Goal: Task Accomplishment & Management: Manage account settings

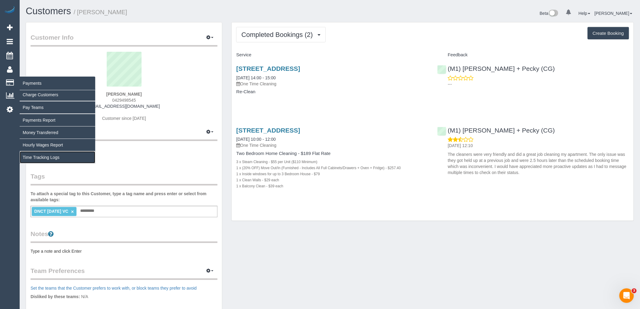
click at [46, 156] on link "Time Tracking Logs" at bounding box center [58, 157] width 76 height 12
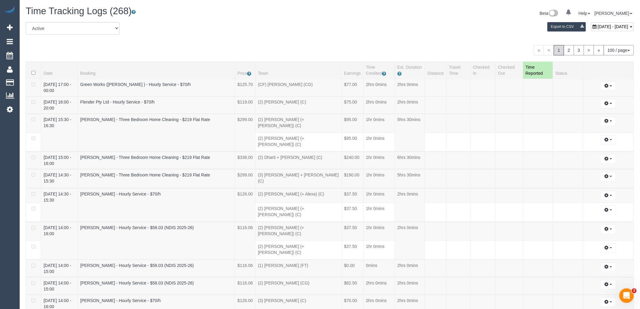
click at [597, 24] on span "August 14, 2025 - August 14, 2025" at bounding box center [612, 26] width 31 height 5
type input "**********"
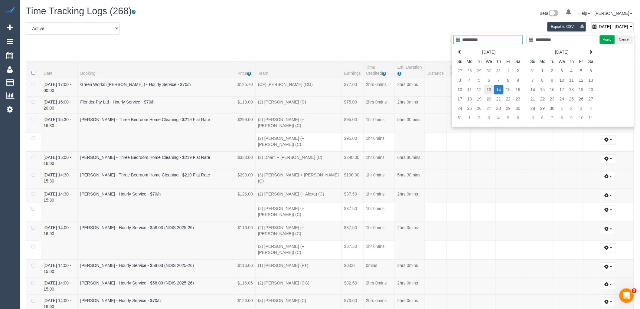
type input "**********"
click at [491, 87] on td "13" at bounding box center [489, 89] width 10 height 9
type input "**********"
click at [491, 87] on td "13" at bounding box center [489, 89] width 10 height 9
type input "**********"
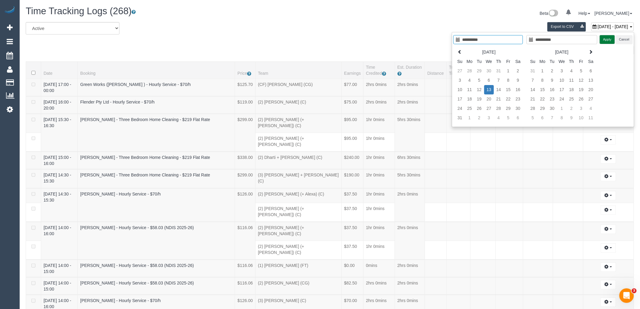
click at [610, 38] on button "Apply" at bounding box center [607, 39] width 15 height 9
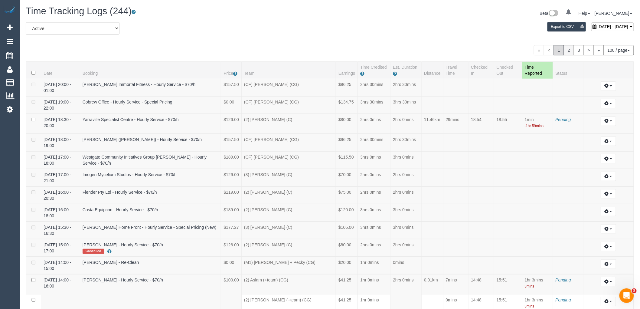
click at [571, 53] on link "2" at bounding box center [569, 50] width 10 height 10
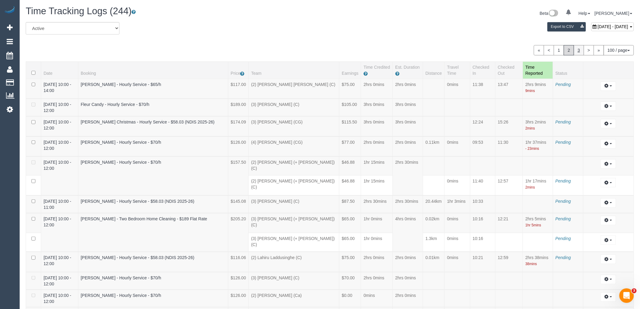
click at [579, 49] on link "3" at bounding box center [579, 50] width 10 height 10
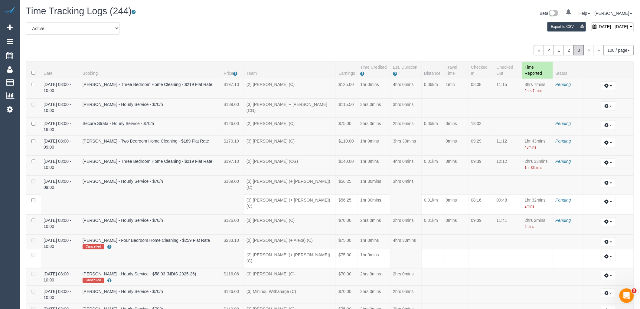
click at [566, 50] on link "2" at bounding box center [569, 50] width 10 height 10
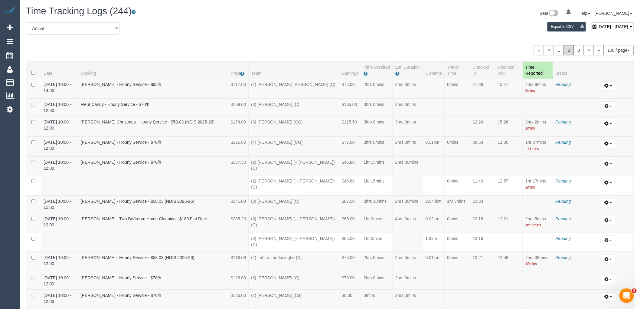
scroll to position [1669, 0]
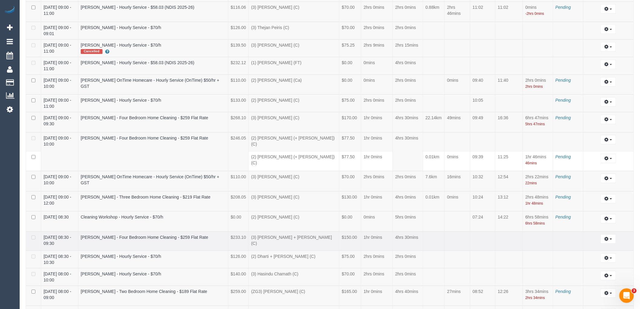
click at [307, 231] on td "(3) Denis + Kaira (C)" at bounding box center [294, 240] width 91 height 19
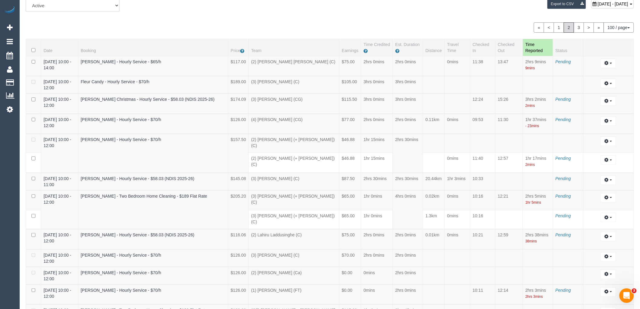
scroll to position [0, 0]
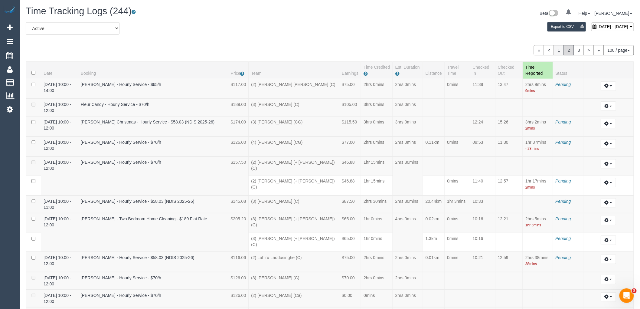
click at [554, 49] on link "1" at bounding box center [559, 50] width 10 height 10
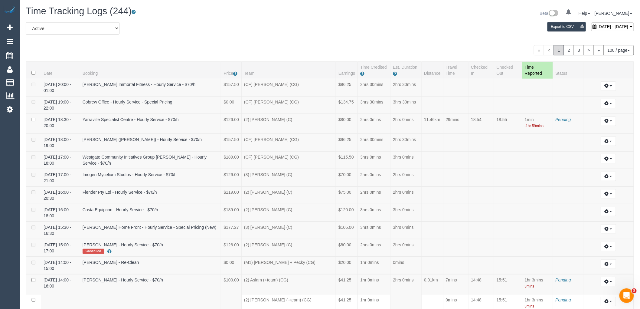
scroll to position [1334, 0]
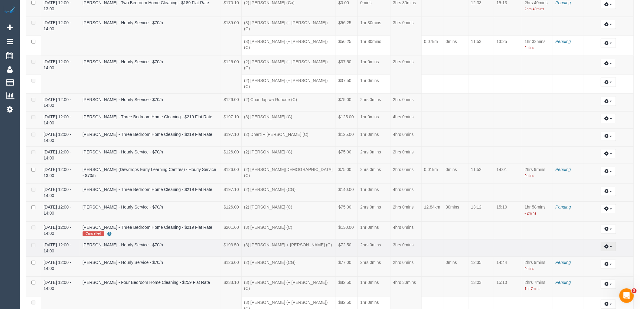
click at [607, 245] on icon "button" at bounding box center [606, 247] width 4 height 4
click at [583, 254] on link "Edit" at bounding box center [592, 258] width 48 height 8
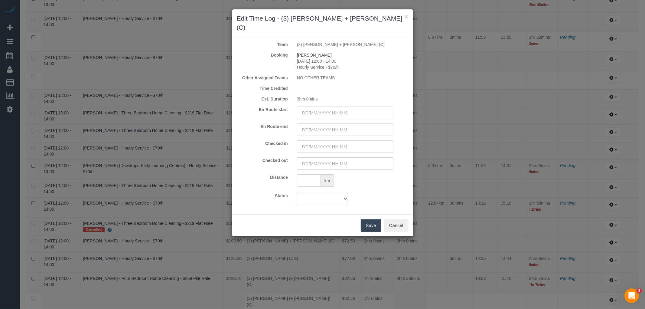
click at [329, 106] on input "text" at bounding box center [345, 112] width 96 height 12
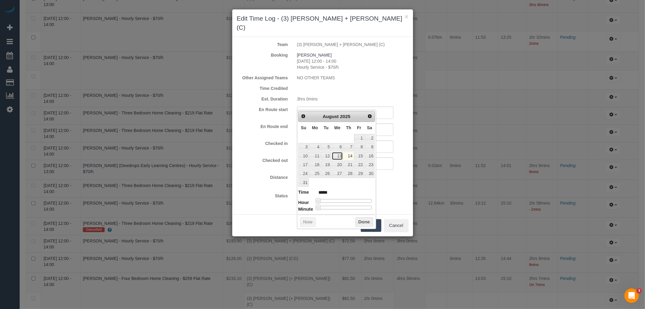
click at [339, 156] on link "13" at bounding box center [337, 156] width 11 height 8
type input "13/08/2025 00:00"
click at [376, 116] on div "Prev Next August 2025 Su Mo Tu We Th Fr Sa 1 2 3 4 5 6 7 8 9 10 11 12 13 14 15 …" at bounding box center [336, 169] width 79 height 119
click at [380, 123] on input "text" at bounding box center [345, 129] width 96 height 12
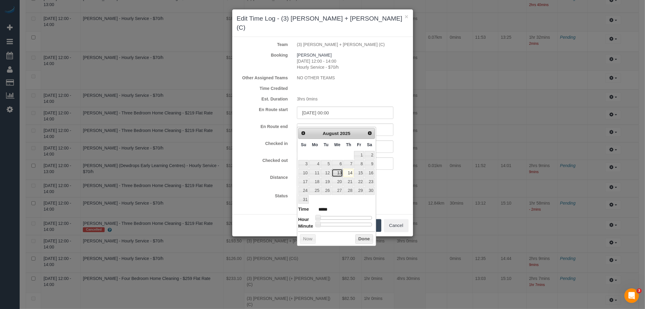
click at [341, 175] on link "13" at bounding box center [337, 173] width 11 height 8
type input "13/08/2025 00:00"
click at [385, 140] on input "text" at bounding box center [345, 146] width 96 height 12
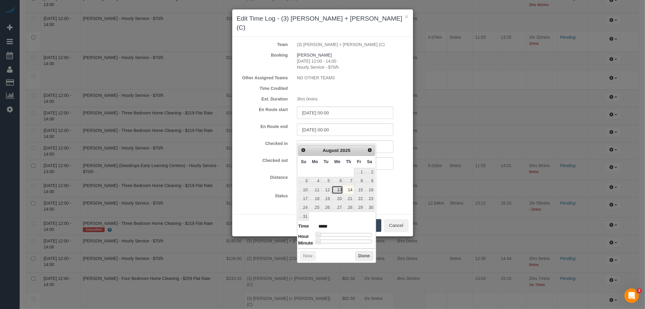
click at [339, 189] on link "13" at bounding box center [337, 190] width 11 height 8
type input "13/08/2025 11:00"
type input "*****"
click at [343, 234] on div at bounding box center [345, 235] width 54 height 4
click at [349, 234] on div at bounding box center [345, 235] width 54 height 4
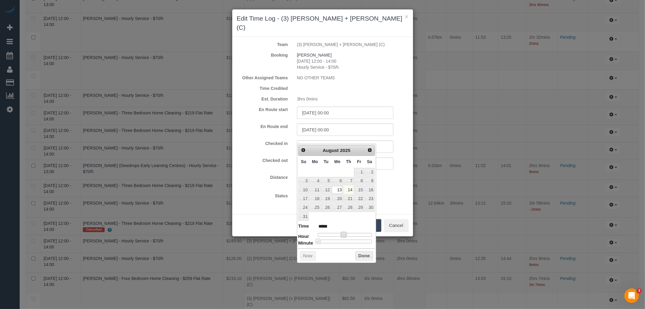
type input "13/08/2025 13:00"
type input "*****"
type input "13/08/2025 12:00"
type input "*****"
click at [346, 235] on span at bounding box center [345, 234] width 5 height 5
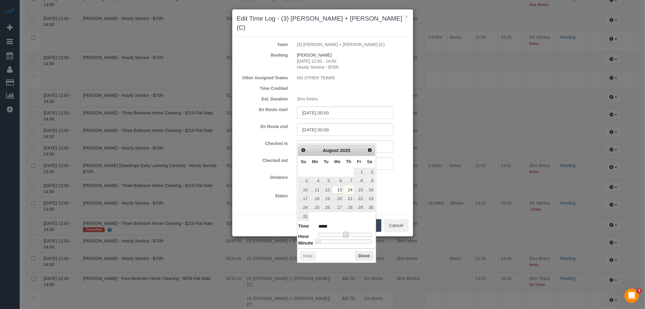
type input "13/08/2025 12:16"
type input "*****"
click at [332, 241] on div at bounding box center [345, 241] width 54 height 4
click at [361, 255] on button "Done" at bounding box center [364, 256] width 18 height 10
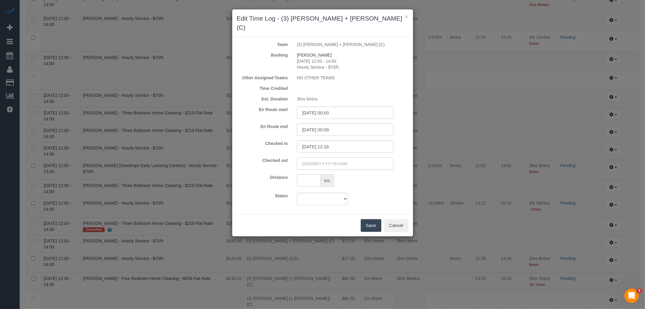
click at [361, 157] on input "text" at bounding box center [345, 163] width 96 height 12
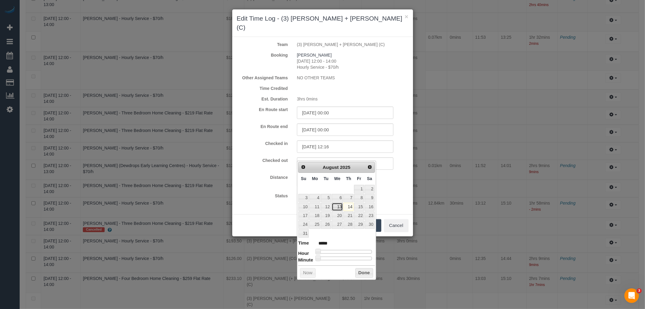
click at [341, 207] on link "13" at bounding box center [337, 207] width 11 height 8
type input "13/08/2025 08:00"
type input "*****"
click at [337, 251] on div at bounding box center [345, 252] width 54 height 4
type input "13/08/2025 12:00"
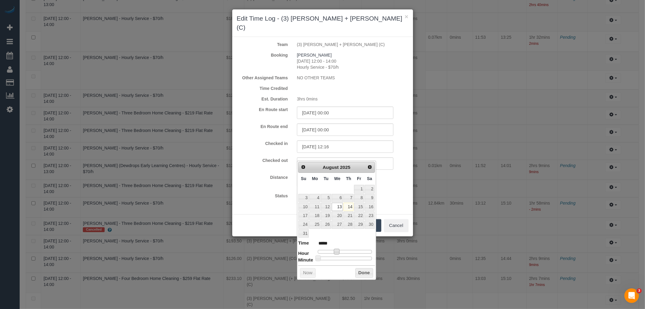
type input "*****"
click at [345, 251] on div at bounding box center [345, 252] width 54 height 4
type input "13/08/2025 14:00"
type input "*****"
click at [350, 252] on div at bounding box center [345, 252] width 54 height 4
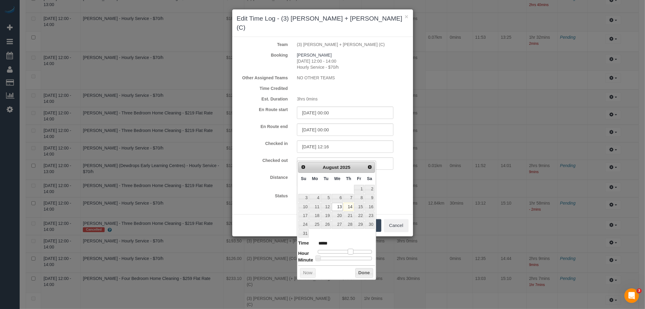
type input "13/08/2025 13:00"
type input "*****"
click at [349, 252] on span at bounding box center [348, 251] width 5 height 5
type input "13/08/2025 13:49"
type input "*****"
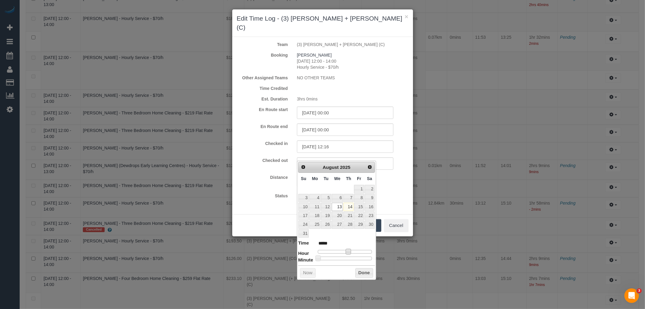
click at [362, 258] on div at bounding box center [345, 258] width 54 height 4
type input "13/08/2025 13:51"
type input "*****"
click at [365, 258] on span at bounding box center [364, 257] width 5 height 5
click at [363, 271] on button "Done" at bounding box center [364, 273] width 18 height 10
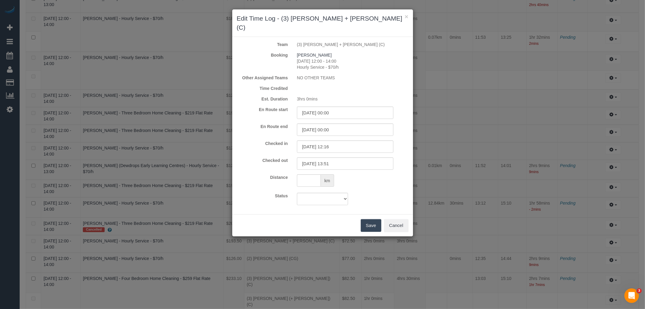
click at [376, 219] on button "Save" at bounding box center [371, 225] width 21 height 13
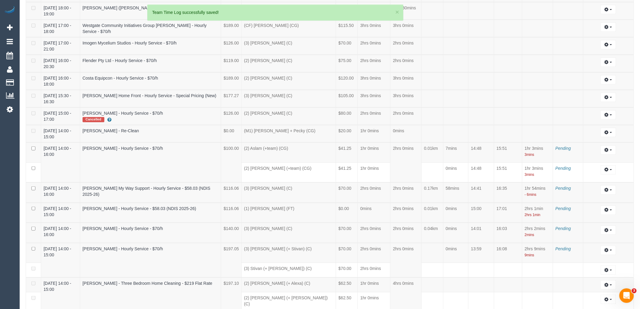
scroll to position [0, 0]
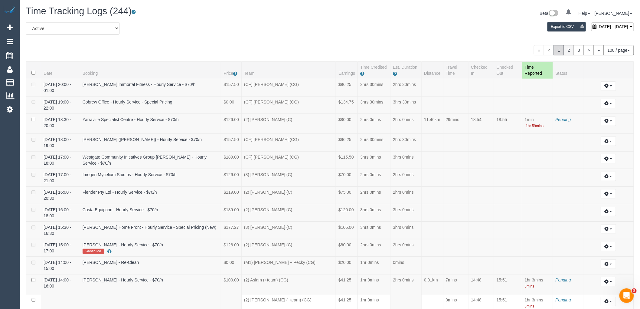
click at [568, 51] on link "2" at bounding box center [569, 50] width 10 height 10
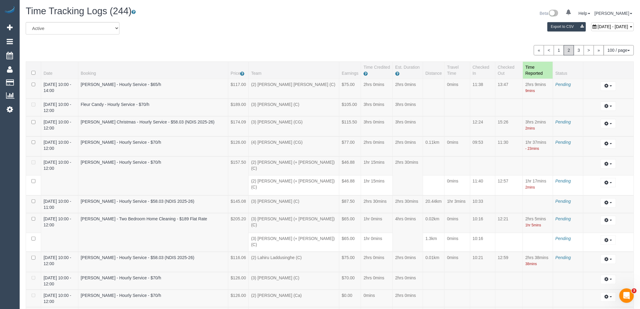
scroll to position [1669, 0]
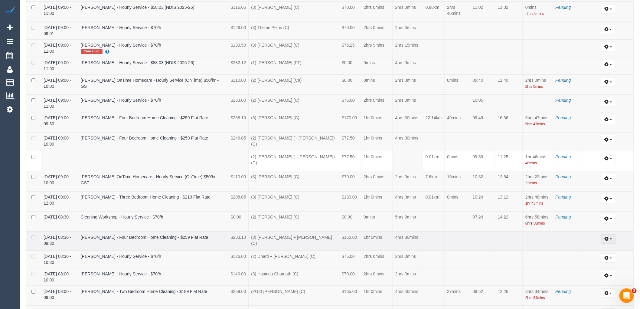
click at [612, 234] on button "button" at bounding box center [607, 238] width 15 height 9
click at [588, 246] on link "Edit" at bounding box center [592, 250] width 48 height 8
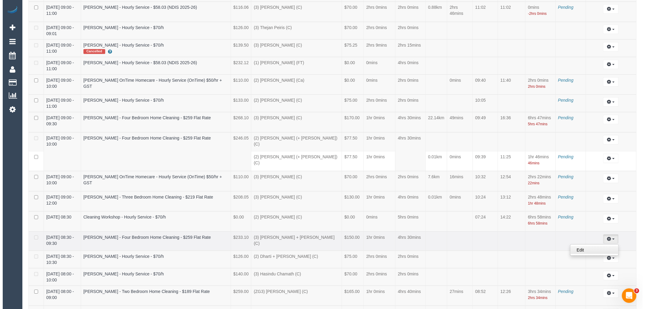
scroll to position [1663, 0]
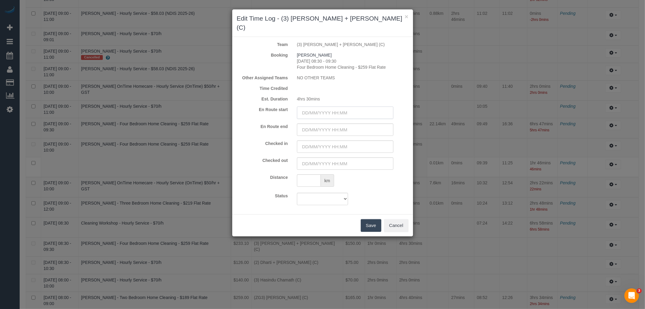
click at [337, 106] on input "text" at bounding box center [345, 112] width 96 height 12
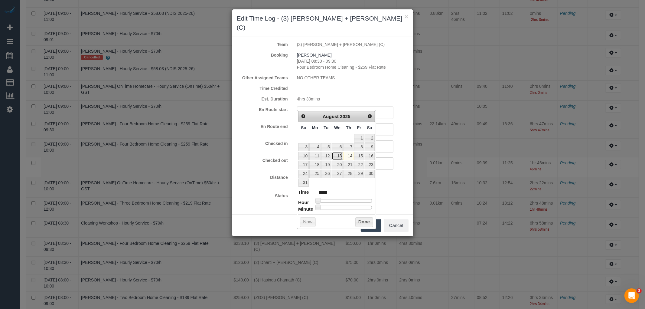
click at [341, 154] on link "13" at bounding box center [337, 156] width 11 height 8
type input "13/08/2025 00:00"
click at [386, 123] on input "text" at bounding box center [345, 129] width 96 height 12
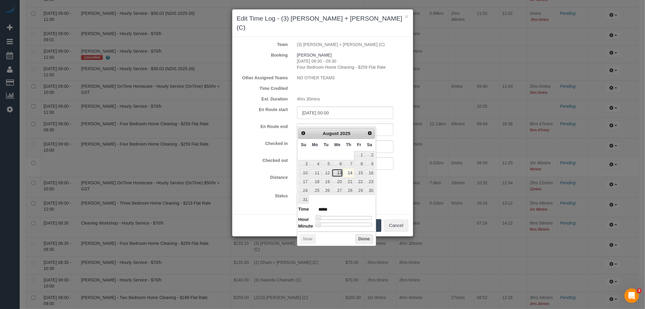
click at [341, 172] on link "13" at bounding box center [337, 173] width 11 height 8
type input "13/08/2025 00:00"
click at [388, 140] on input "text" at bounding box center [345, 146] width 96 height 12
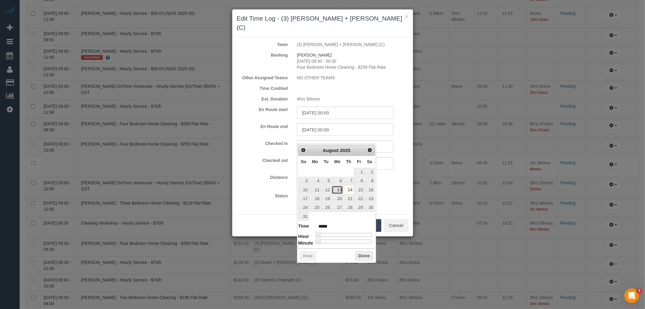
click at [339, 188] on link "13" at bounding box center [337, 190] width 11 height 8
click at [338, 233] on div at bounding box center [345, 235] width 54 height 4
type input "13/08/2025 09:00"
type input "*****"
click at [349, 241] on div at bounding box center [345, 241] width 54 height 4
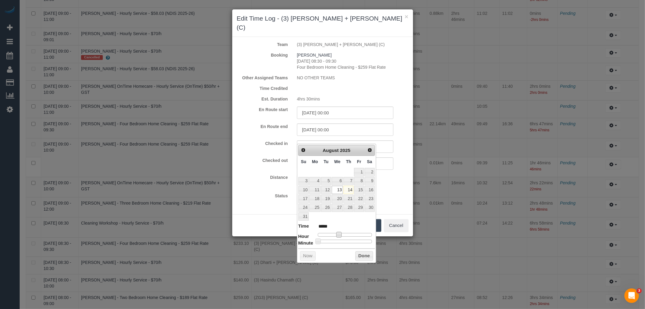
type input "13/08/2025 09:34"
type input "*****"
click at [361, 253] on button "Done" at bounding box center [364, 256] width 18 height 10
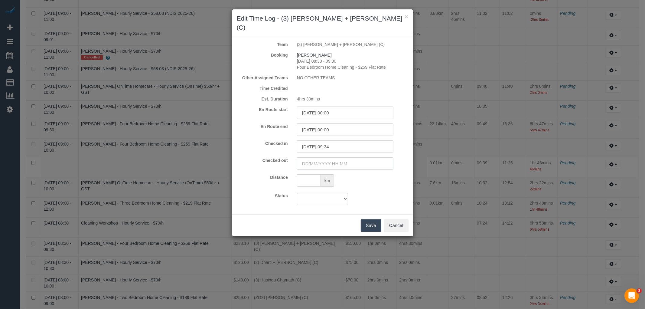
click at [384, 157] on input "text" at bounding box center [345, 163] width 96 height 12
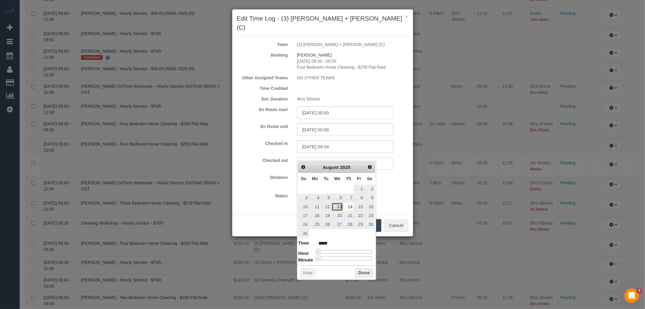
click at [340, 206] on link "13" at bounding box center [337, 207] width 11 height 8
type input "13/08/2025 13:00"
type input "*****"
click at [348, 250] on div at bounding box center [345, 252] width 54 height 4
type input "13/08/2025 10:00"
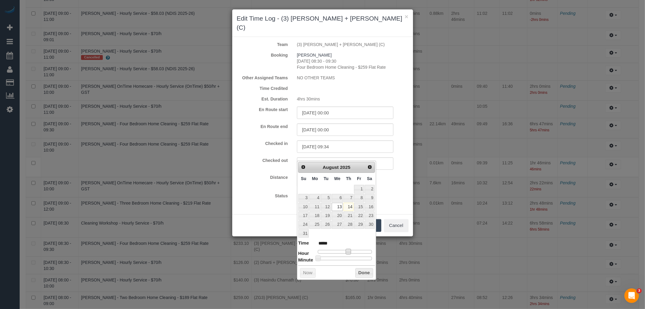
type input "*****"
click at [342, 251] on div at bounding box center [345, 252] width 54 height 4
type input "13/08/2025 12:00"
type input "*****"
click at [346, 251] on div at bounding box center [345, 252] width 54 height 4
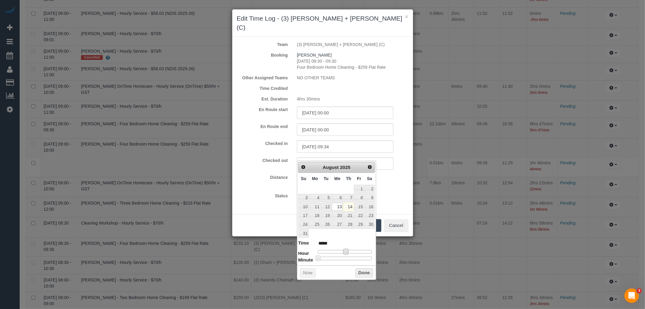
type input "13/08/2025 11:00"
type input "*****"
click at [344, 251] on span at bounding box center [343, 251] width 5 height 5
type input "13/08/2025 11:52"
type input "*****"
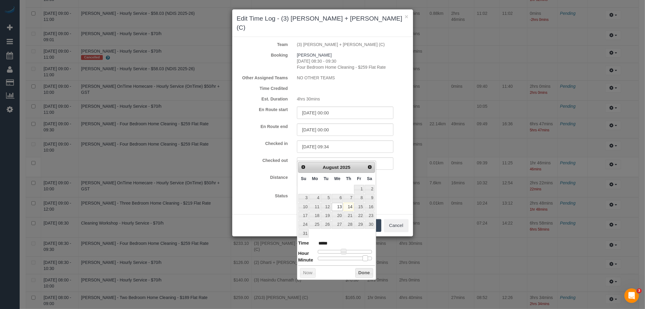
click at [365, 258] on div at bounding box center [345, 258] width 54 height 4
click at [365, 276] on button "Done" at bounding box center [364, 273] width 18 height 10
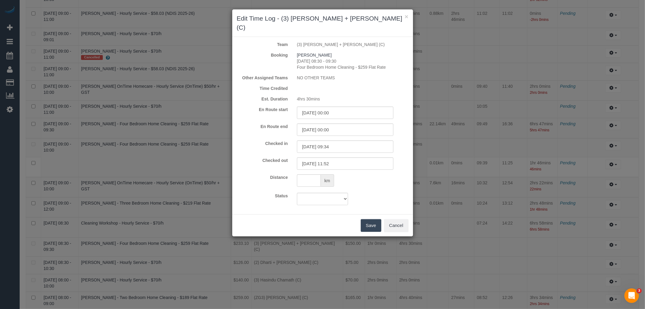
click at [376, 219] on button "Save" at bounding box center [371, 225] width 21 height 13
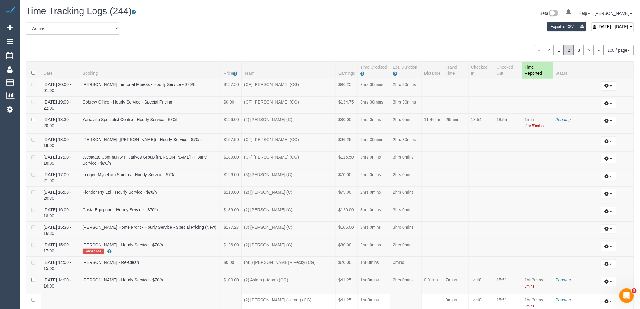
scroll to position [201, 0]
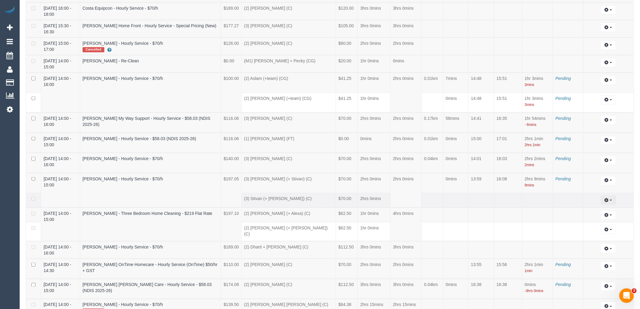
click at [605, 198] on icon "button" at bounding box center [606, 200] width 4 height 4
click at [583, 207] on link "Edit" at bounding box center [592, 211] width 48 height 8
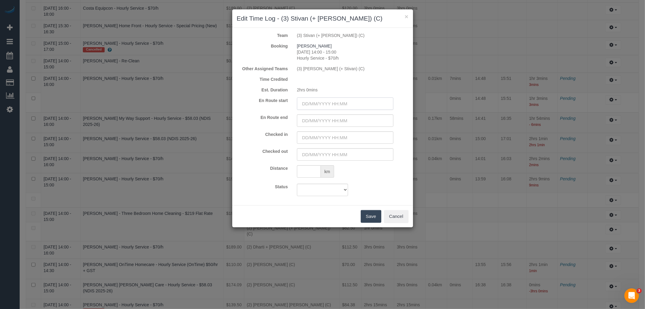
click at [322, 106] on input "text" at bounding box center [345, 103] width 96 height 12
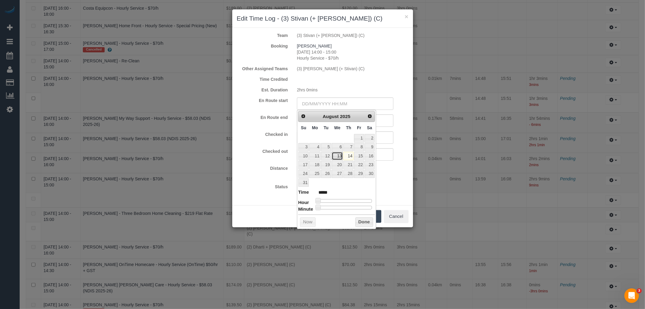
click at [339, 156] on link "13" at bounding box center [337, 156] width 11 height 8
type input "13/08/2025 00:00"
click at [383, 119] on input "text" at bounding box center [345, 120] width 96 height 12
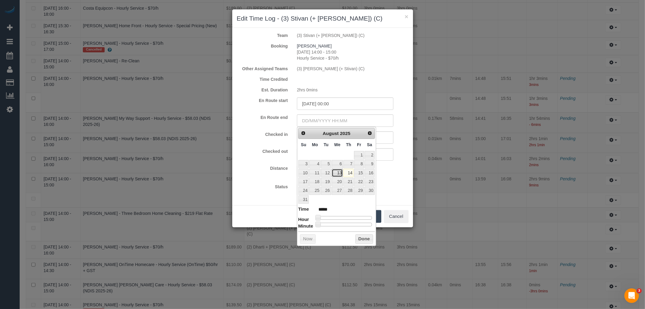
click at [337, 172] on link "13" at bounding box center [337, 173] width 11 height 8
type input "13/08/2025 00:00"
click at [389, 134] on input "text" at bounding box center [345, 137] width 96 height 12
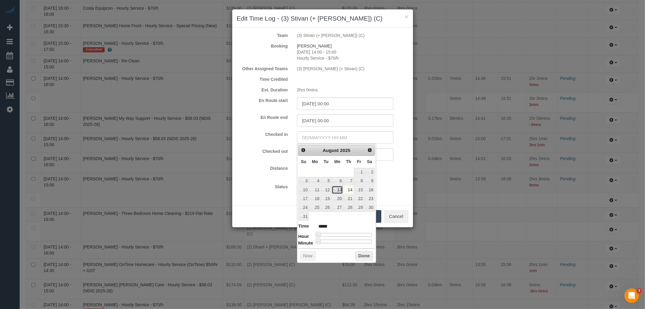
click at [338, 190] on link "13" at bounding box center [337, 190] width 11 height 8
click at [346, 232] on dl "Time ***** Hour Minute Second Millisecond Microsecond Time Zone ***** ***** ***…" at bounding box center [336, 233] width 77 height 21
click at [348, 234] on div at bounding box center [345, 235] width 54 height 4
type input "13/08/2025 13:00"
type input "*****"
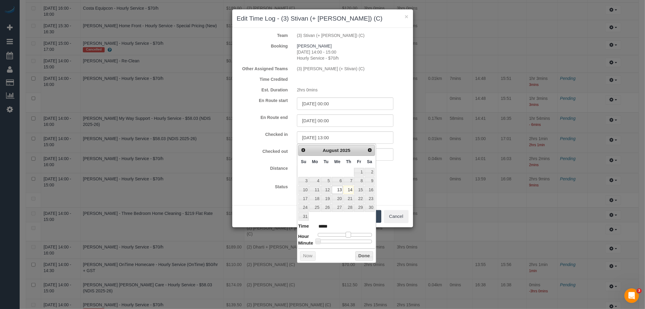
type input "13/08/2025 14:00"
type input "*****"
click at [352, 235] on span at bounding box center [350, 234] width 5 height 5
click at [361, 256] on button "Done" at bounding box center [364, 256] width 18 height 10
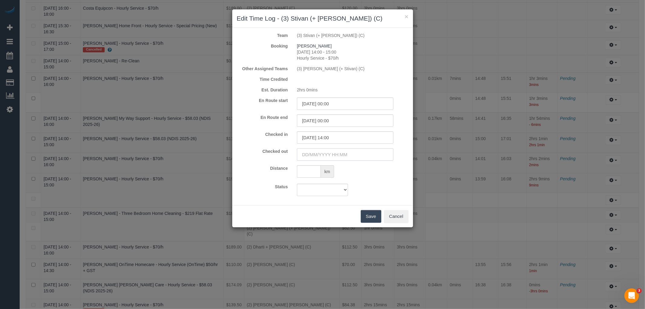
click at [362, 158] on input "text" at bounding box center [345, 154] width 96 height 12
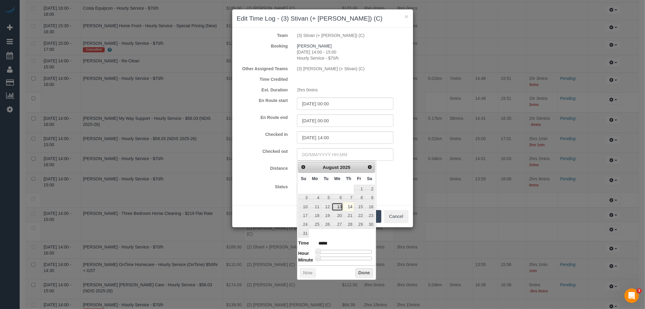
click at [339, 206] on link "13" at bounding box center [337, 207] width 11 height 8
type input "13/08/2025 19:00"
type input "*****"
click at [361, 251] on div at bounding box center [345, 252] width 54 height 4
type input "13/08/2025 15:00"
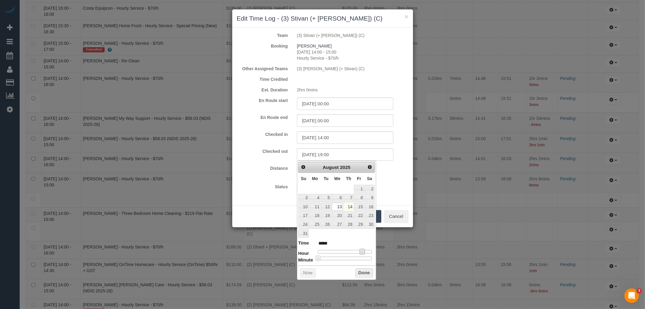
type input "*****"
type input "13/08/2025 16:00"
type input "*****"
drag, startPoint x: 361, startPoint y: 251, endPoint x: 356, endPoint y: 251, distance: 5.5
click at [356, 251] on span at bounding box center [355, 251] width 5 height 5
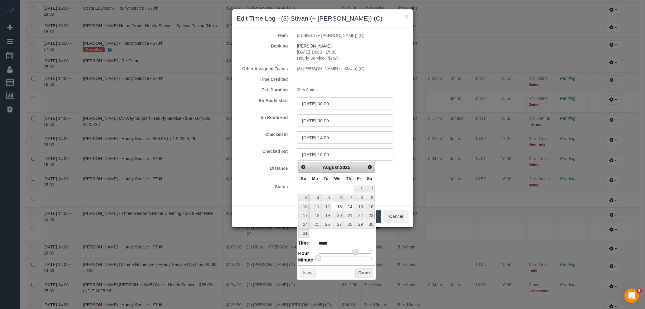
type input "13/08/2025 16:12"
type input "*****"
click at [329, 260] on div at bounding box center [345, 258] width 54 height 4
click at [362, 274] on button "Done" at bounding box center [364, 273] width 18 height 10
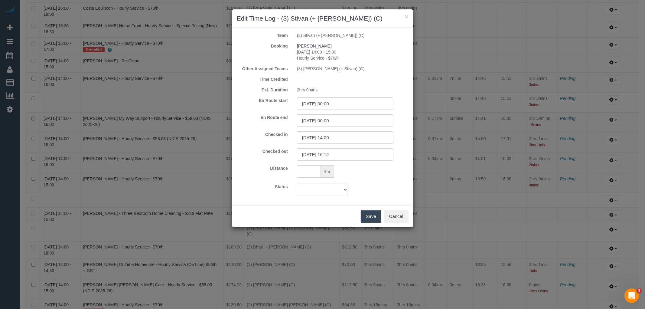
click at [376, 211] on button "Save" at bounding box center [371, 216] width 21 height 13
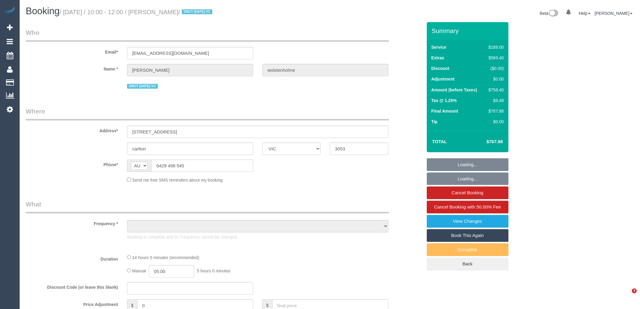
select select "VIC"
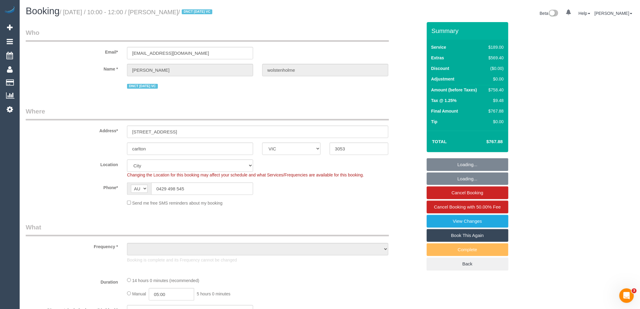
select select "object:611"
select select "string:stripe-pm_1Rk2Is2GScqysDRVzAszKKJf"
select select "number:28"
select select "number:14"
select select "number:18"
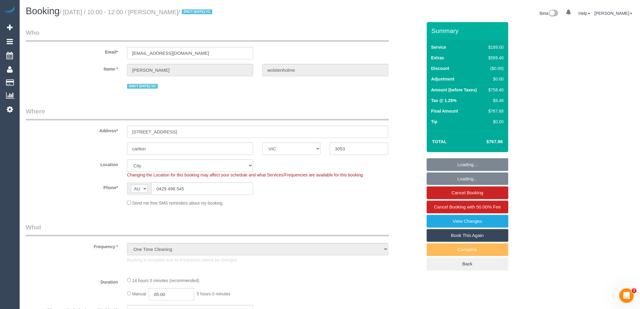
select select "number:24"
select select "number:35"
select select "number:26"
select select "object:858"
select select "spot1"
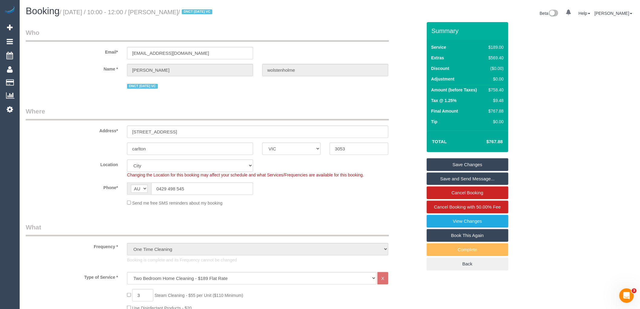
drag, startPoint x: 208, startPoint y: 12, endPoint x: 157, endPoint y: 11, distance: 51.4
click at [157, 11] on small "/ August 09, 2025 / 10:00 - 12:00 / sophie wolstenholme / DNCT 09/08/25 VC" at bounding box center [137, 12] width 154 height 7
copy small "[PERSON_NAME]"
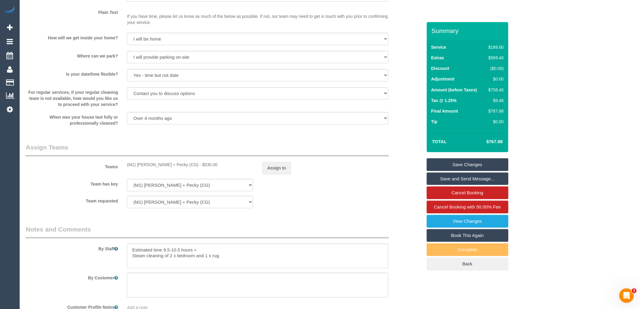
scroll to position [806, 0]
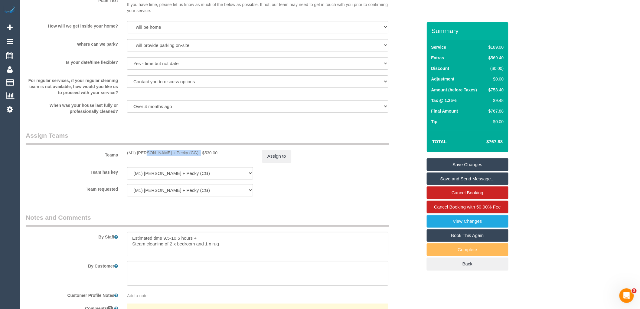
drag, startPoint x: 176, startPoint y: 158, endPoint x: 124, endPoint y: 159, distance: 51.4
click at [124, 156] on div "(M1) Daniel + Pecky (CG) - $530.00" at bounding box center [189, 153] width 135 height 6
copy div "(M1) [PERSON_NAME] + Pecky (CG)"
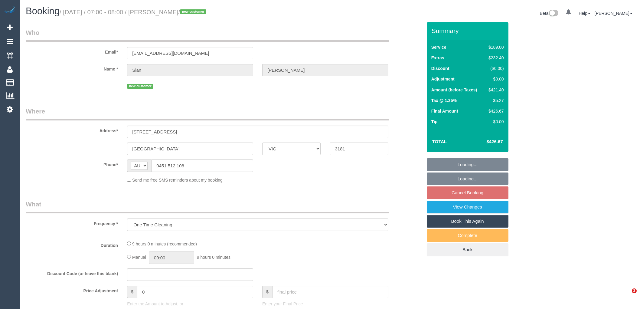
select select "VIC"
select select "string:stripe-pm_1RtmOw2GScqysDRVZoZ6GvAI"
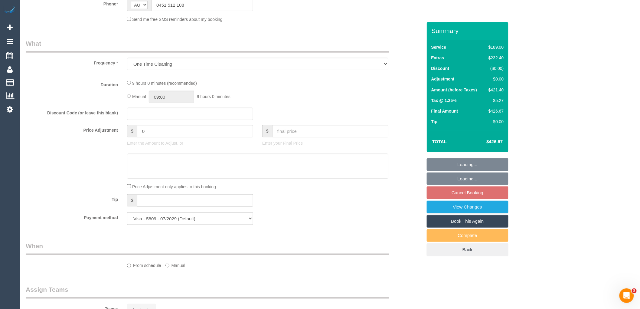
select select "object:705"
select select "number:28"
select select "number:14"
select select "number:19"
select select "number:25"
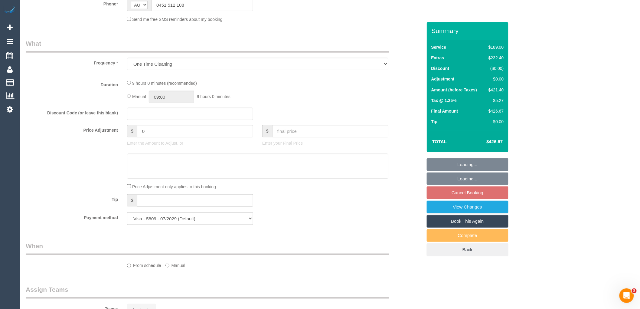
select select "number:13"
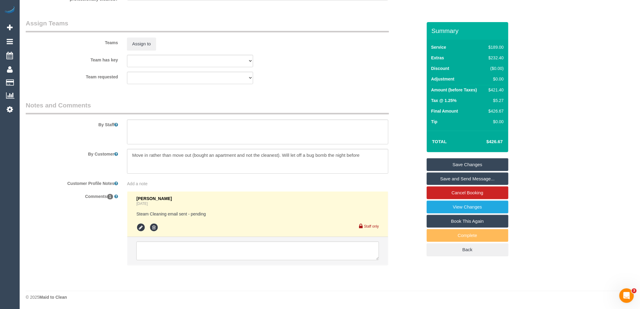
scroll to position [934, 0]
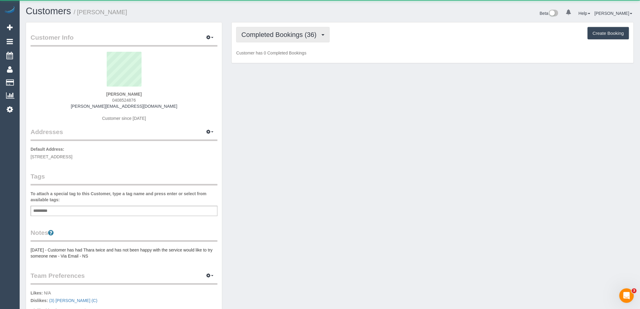
click at [310, 33] on span "Completed Bookings (36)" at bounding box center [280, 35] width 78 height 8
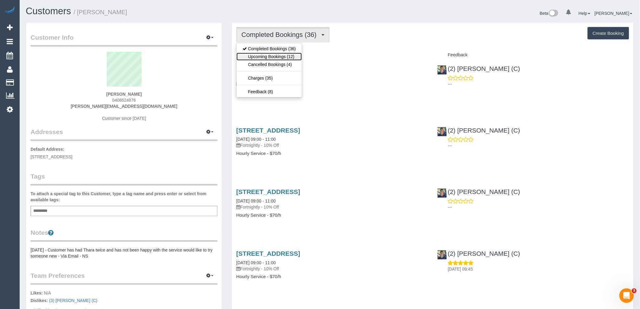
click at [291, 56] on link "Upcoming Bookings (12)" at bounding box center [268, 57] width 65 height 8
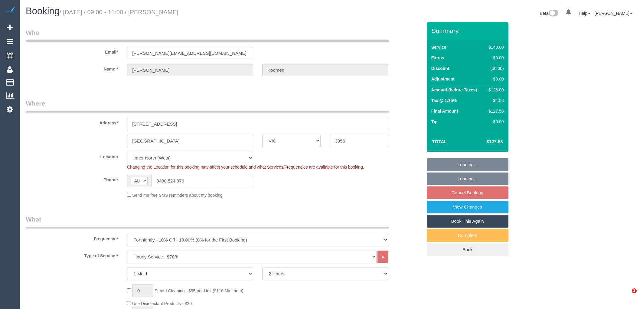
select select "VIC"
select select "number:28"
select select "number:16"
select select "number:18"
select select "number:24"
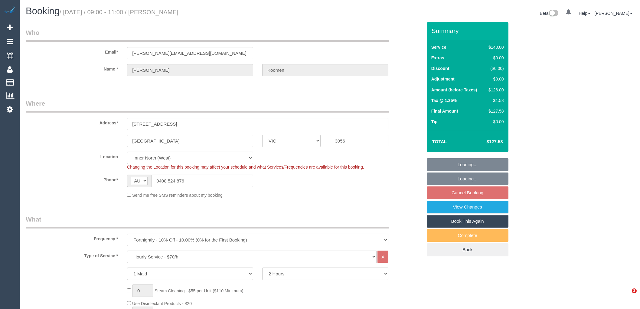
select select "number:35"
select select "number:13"
select select "spot3"
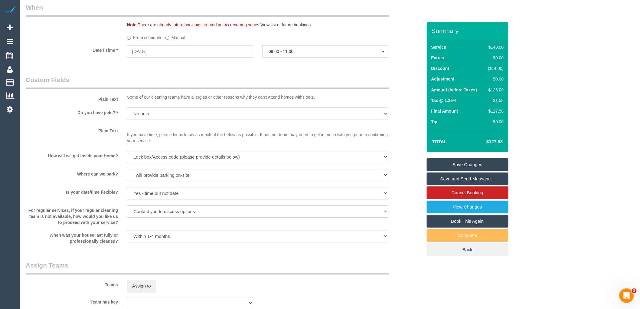
scroll to position [893, 0]
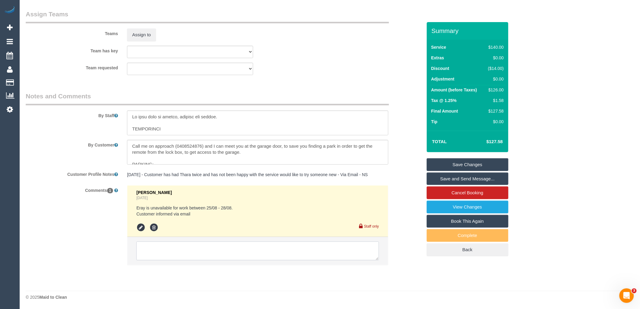
click at [193, 251] on textarea at bounding box center [257, 250] width 242 height 19
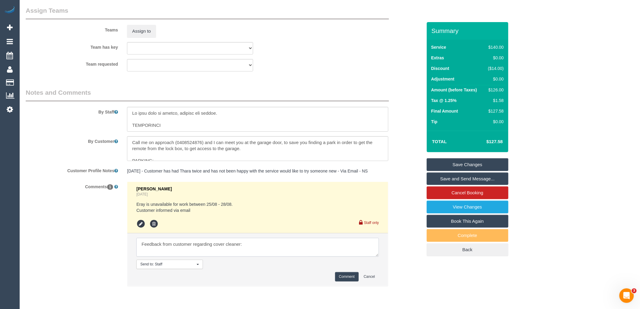
paste textarea "Hi Vanessa - Wednesday, Thursday and Friday of that week are all good for us. I…"
type textarea "Feedback from customer regarding cover cleaner: Hi Vanessa - Wednesday, Thursda…"
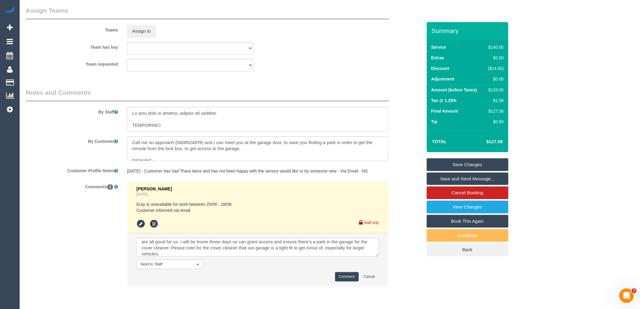
click at [346, 278] on button "Comment" at bounding box center [347, 276] width 24 height 9
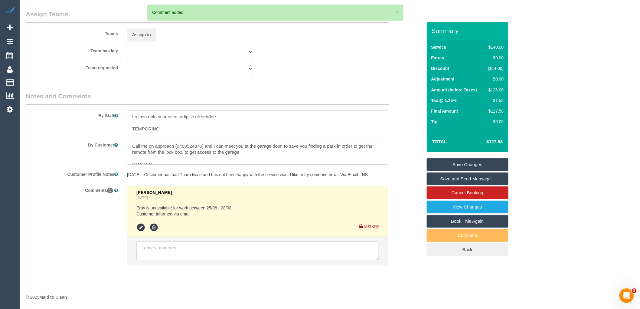
scroll to position [0, 0]
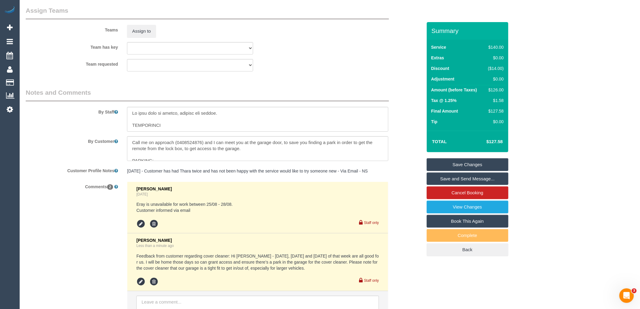
drag, startPoint x: 481, startPoint y: 163, endPoint x: 234, endPoint y: 162, distance: 246.7
click at [481, 163] on link "Save Changes" at bounding box center [468, 164] width 82 height 13
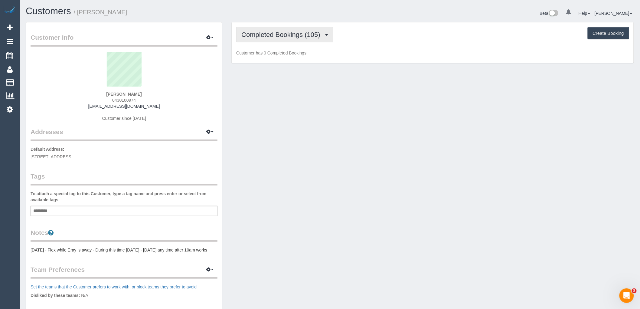
click at [314, 34] on span "Completed Bookings (105)" at bounding box center [282, 35] width 82 height 8
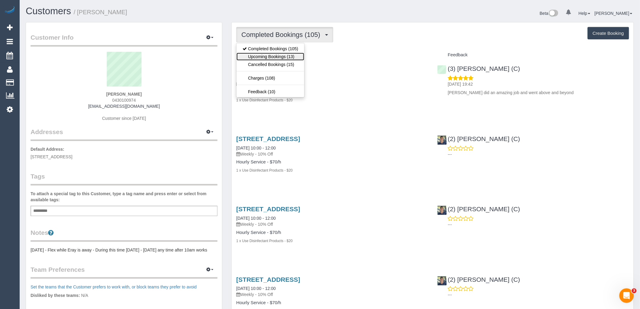
click at [290, 56] on link "Upcoming Bookings (13)" at bounding box center [270, 57] width 68 height 8
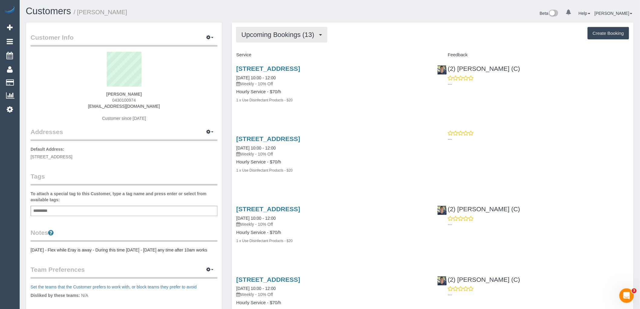
click at [289, 30] on button "Upcoming Bookings (13)" at bounding box center [281, 34] width 91 height 15
click at [288, 41] on button "Upcoming Bookings (13)" at bounding box center [281, 34] width 91 height 15
click at [285, 35] on span "Upcoming Bookings (13)" at bounding box center [279, 35] width 76 height 8
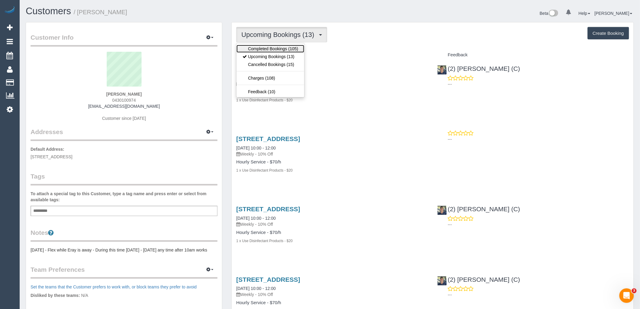
click at [285, 50] on link "Completed Bookings (105)" at bounding box center [270, 49] width 68 height 8
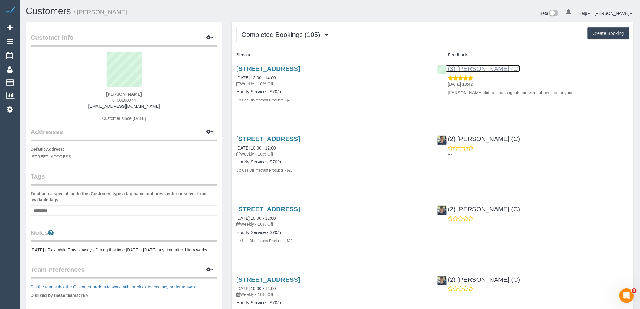
click at [470, 69] on link "(3) Noemy Cerda (C)" at bounding box center [478, 68] width 83 height 7
click at [301, 35] on span "Completed Bookings (105)" at bounding box center [282, 35] width 82 height 8
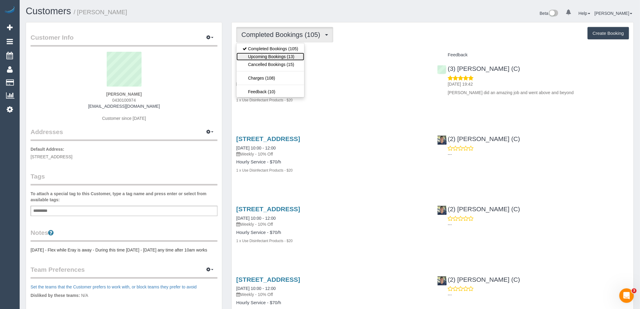
click at [297, 59] on link "Upcoming Bookings (13)" at bounding box center [270, 57] width 68 height 8
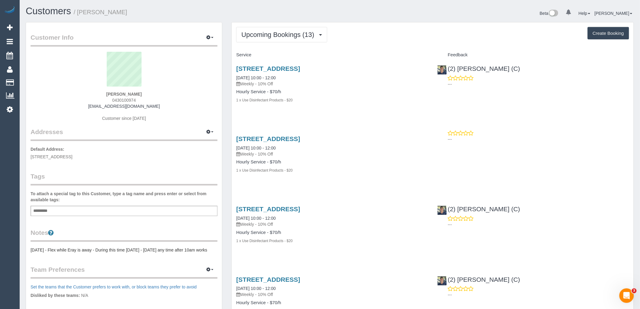
click at [105, 249] on pre "16/12/2024 - Flex while Eray is away - During this time Monday - Thursday any t…" at bounding box center [124, 250] width 187 height 6
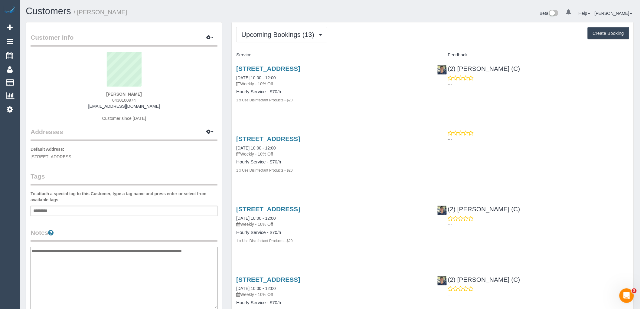
click at [32, 249] on textarea "**********" at bounding box center [124, 278] width 187 height 62
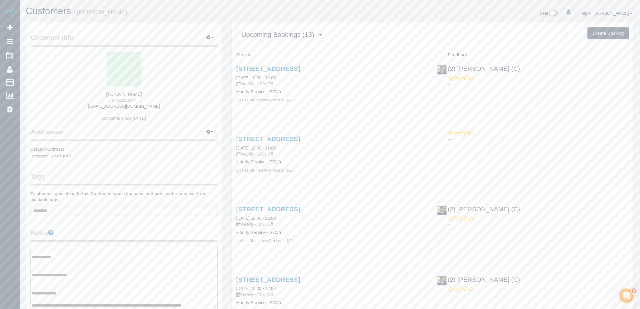
scroll to position [101, 0]
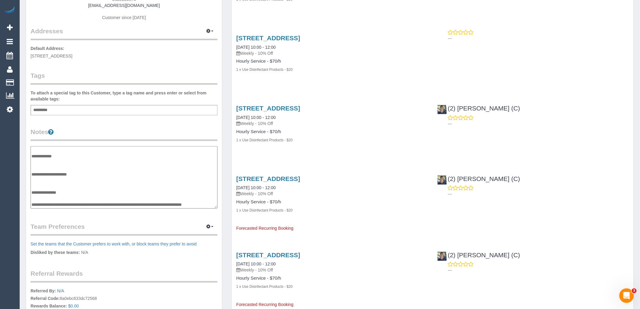
drag, startPoint x: 50, startPoint y: 202, endPoint x: 31, endPoint y: 198, distance: 20.0
click at [31, 198] on textarea "**********" at bounding box center [124, 177] width 187 height 62
click at [52, 156] on textarea "**********" at bounding box center [124, 177] width 187 height 62
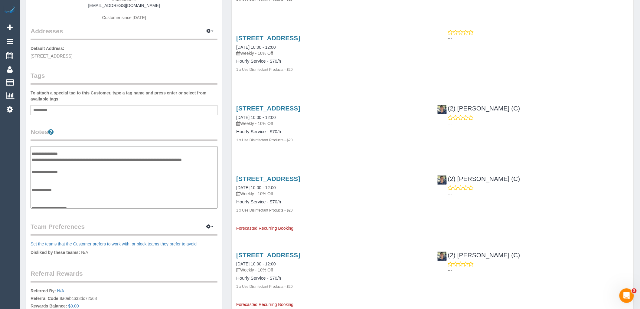
click at [98, 152] on textarea "**********" at bounding box center [124, 177] width 187 height 62
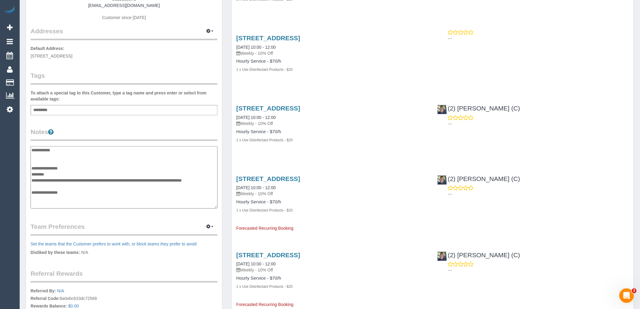
click at [71, 171] on textarea "**********" at bounding box center [124, 177] width 187 height 62
paste textarea "**********"
type textarea "**********"
drag, startPoint x: 112, startPoint y: 132, endPoint x: 32, endPoint y: 73, distance: 99.5
click at [113, 132] on legend "Notes" at bounding box center [124, 134] width 187 height 14
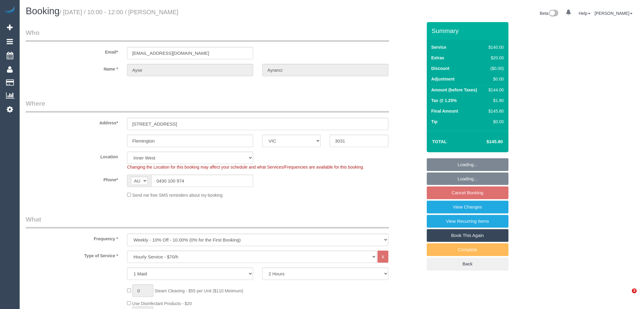
select select "VIC"
select select "number:30"
select select "number:14"
select select "number:19"
select select "number:24"
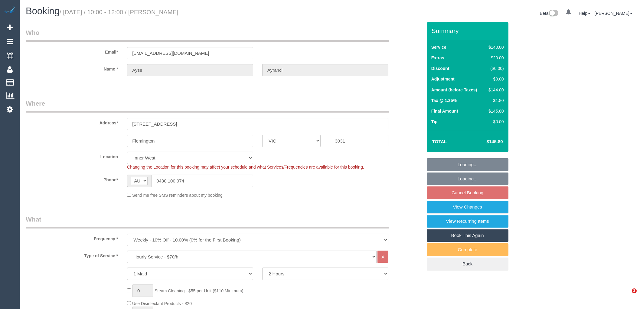
select select "number:34"
select select "number:11"
select select "spot3"
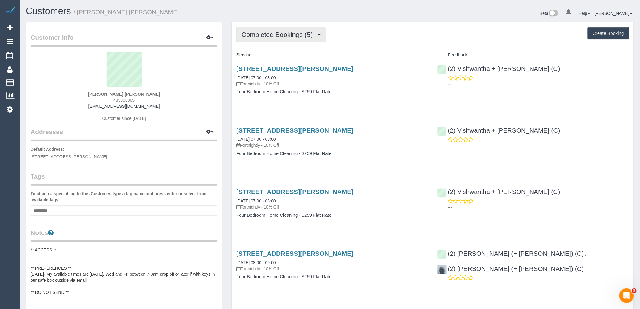
click at [314, 29] on button "Completed Bookings (5)" at bounding box center [280, 34] width 89 height 15
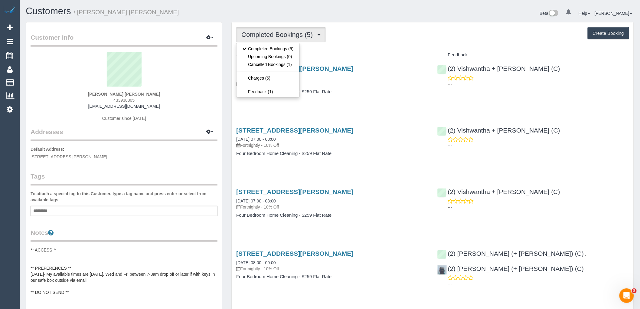
click at [376, 37] on div "Completed Bookings (5) Completed Bookings (5) Upcoming Bookings (0) Cancelled B…" at bounding box center [432, 34] width 393 height 15
